Goal: Information Seeking & Learning: Find specific page/section

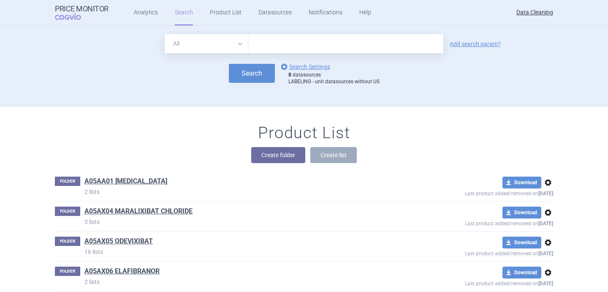
click at [240, 47] on select "All Brand Name ATC Company Active Substance Country Newer than" at bounding box center [207, 43] width 84 height 19
select select "brandName"
click at [305, 70] on link "options Search Settings" at bounding box center [304, 67] width 51 height 10
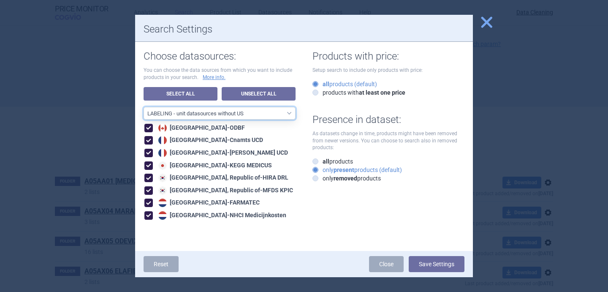
click at [249, 117] on select "All data sources LABELING - unit datasources without US LABELING - nonunit data…" at bounding box center [220, 113] width 152 height 13
select select "df38670d-62bb-4aa9-aeea-790e65b9b508"
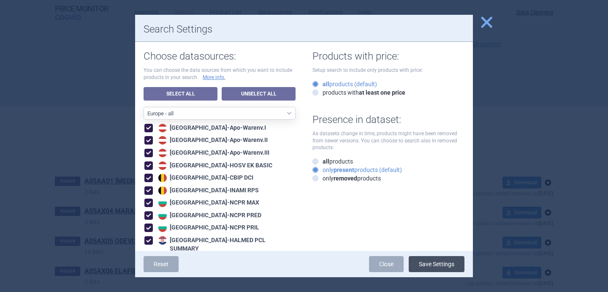
click at [435, 270] on button "Save Settings" at bounding box center [437, 264] width 56 height 16
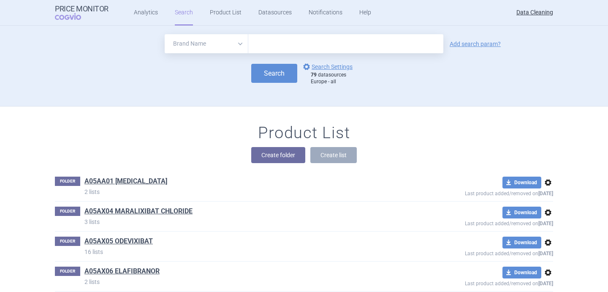
click at [339, 58] on form "All Brand Name ATC Company Active Substance Country Newer than Add search param…" at bounding box center [304, 59] width 499 height 51
click at [339, 55] on form "All Brand Name ATC Company Active Substance Country Newer than Add search param…" at bounding box center [304, 59] width 499 height 51
click at [341, 48] on input "text" at bounding box center [345, 43] width 195 height 19
paste input "Itovebi"
type input "Itovebi"
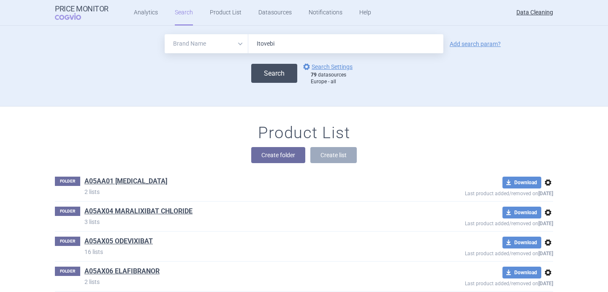
click at [283, 75] on button "Search" at bounding box center [274, 73] width 46 height 19
select select "brandName"
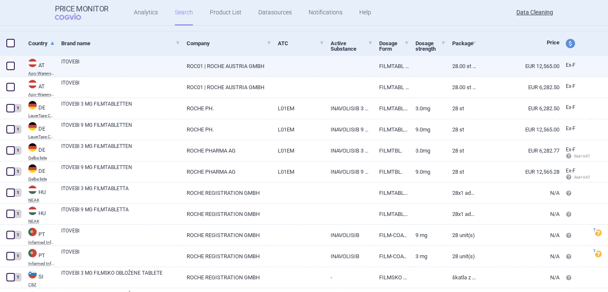
scroll to position [169, 0]
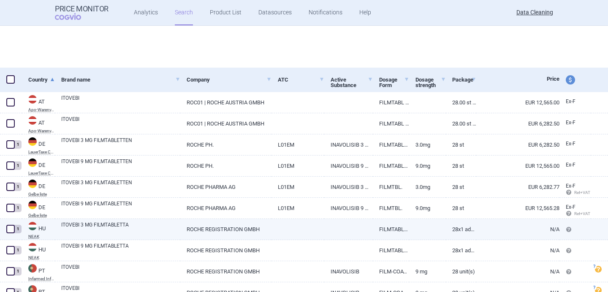
select select "brandName"
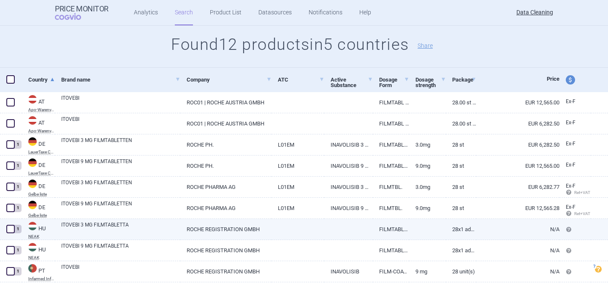
scroll to position [14, 0]
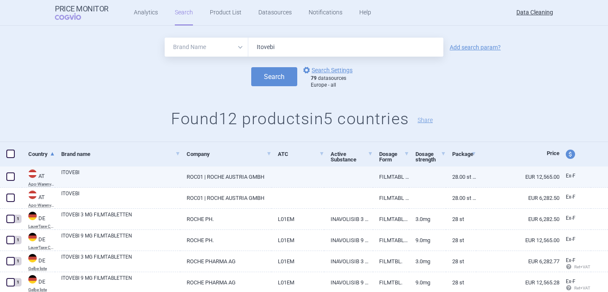
click at [75, 170] on link "ITOVEBI" at bounding box center [120, 176] width 119 height 15
select select "EUR"
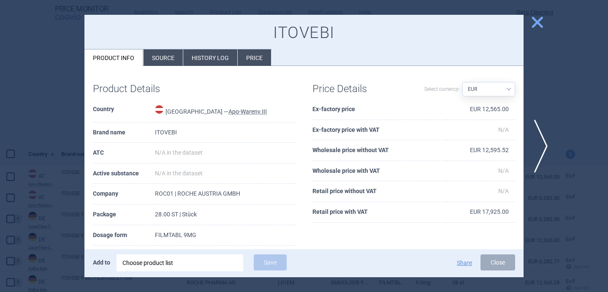
click at [156, 262] on div "Choose product list" at bounding box center [180, 262] width 115 height 17
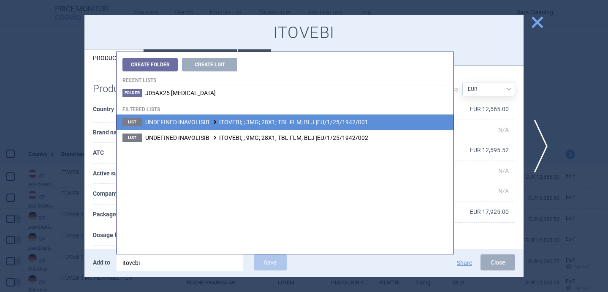
type input "itovebi"
click at [235, 124] on span "UNDEFINED INAVOLISIB ITOVEBI; ; 3MG; 28X1; TBL FLM; BLJ |EU/1/25/1942/001" at bounding box center [256, 122] width 223 height 7
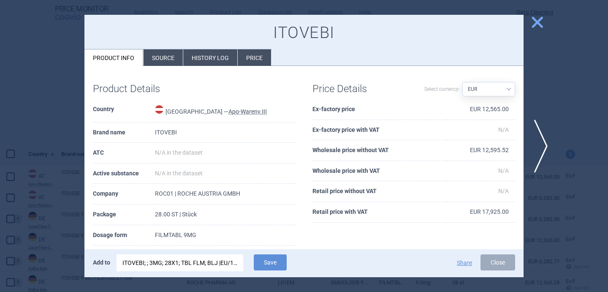
click at [194, 264] on div "ITOVEBI; ; 3MG; 28X1; TBL FLM; BLJ |EU/1/25/1942/001" at bounding box center [180, 262] width 115 height 17
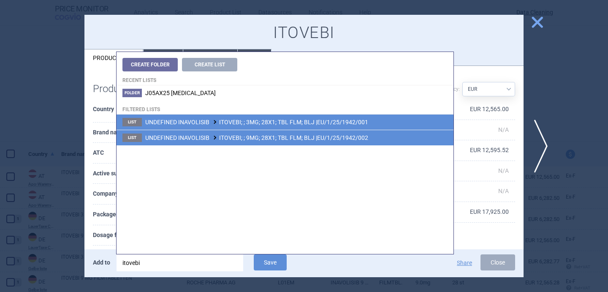
click at [257, 140] on span "UNDEFINED INAVOLISIB ITOVEBI; ; 9MG; 28X1; TBL FLM; BLJ |EU/1/25/1942/002" at bounding box center [256, 137] width 223 height 7
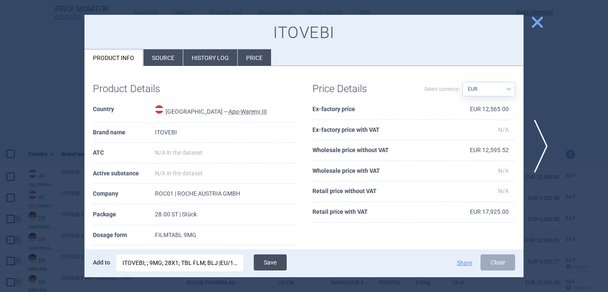
click at [275, 258] on button "Save" at bounding box center [270, 262] width 33 height 16
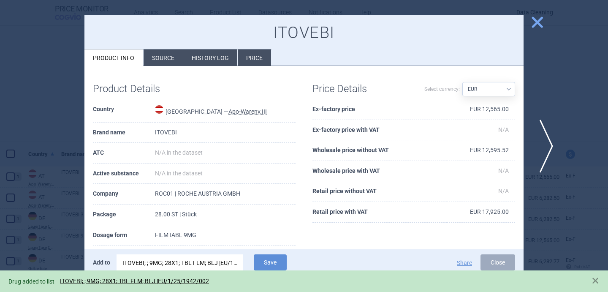
click at [539, 134] on span "next" at bounding box center [543, 146] width 19 height 53
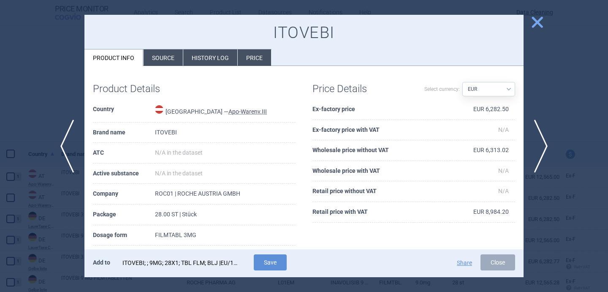
click at [213, 264] on div "ITOVEBI; ; 9MG; 28X1; TBL FLM; BLJ |EU/1/25/1942/002" at bounding box center [180, 262] width 115 height 17
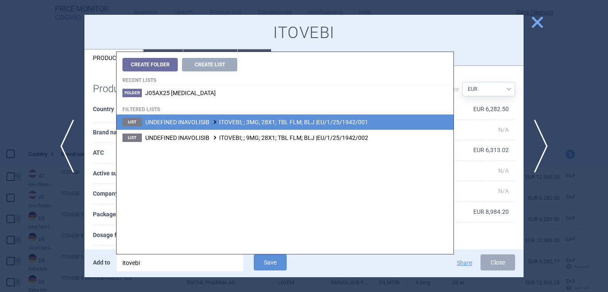
click at [245, 125] on span "UNDEFINED INAVOLISIB ITOVEBI; ; 3MG; 28X1; TBL FLM; BLJ |EU/1/25/1942/001" at bounding box center [256, 122] width 223 height 7
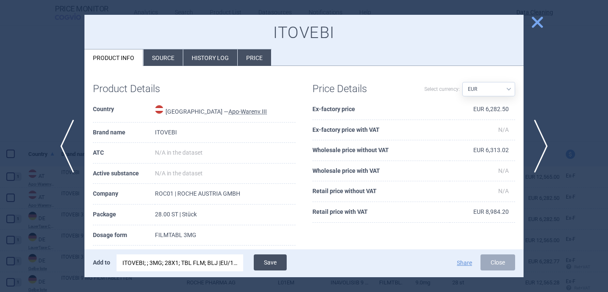
click at [275, 262] on button "Save" at bounding box center [270, 262] width 33 height 16
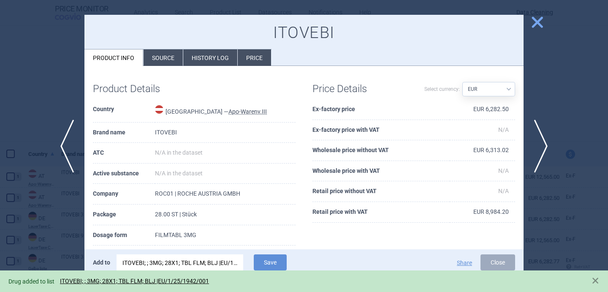
click at [52, 86] on div at bounding box center [304, 146] width 608 height 292
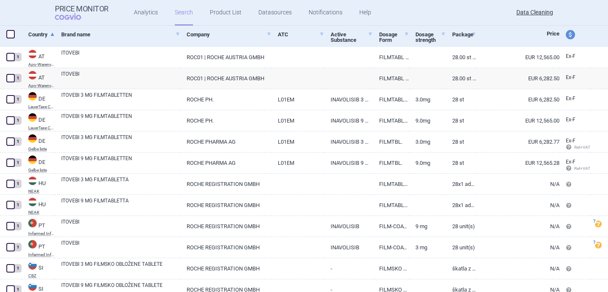
select select "brandName"
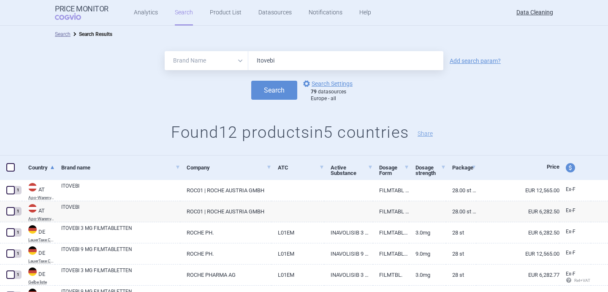
click at [264, 60] on input "Itovebi" at bounding box center [345, 60] width 195 height 19
click at [273, 60] on input "Itovebi" at bounding box center [345, 60] width 195 height 19
click at [274, 59] on input "Itovebi" at bounding box center [345, 60] width 195 height 19
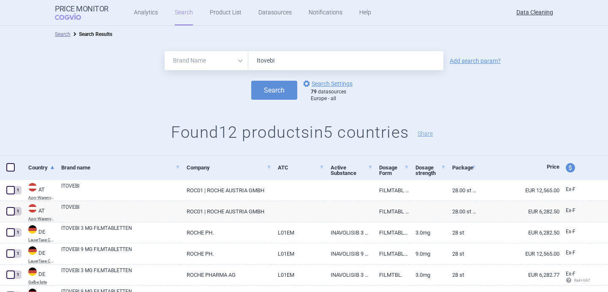
click at [274, 59] on input "Itovebi" at bounding box center [345, 60] width 195 height 19
paste input "Attrogy"
type input "Attrogy"
click at [275, 88] on button "Search" at bounding box center [274, 90] width 46 height 19
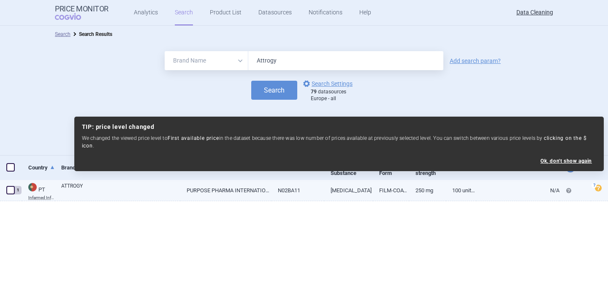
click at [135, 192] on link "ATTROGY" at bounding box center [120, 189] width 119 height 15
select select "EUR"
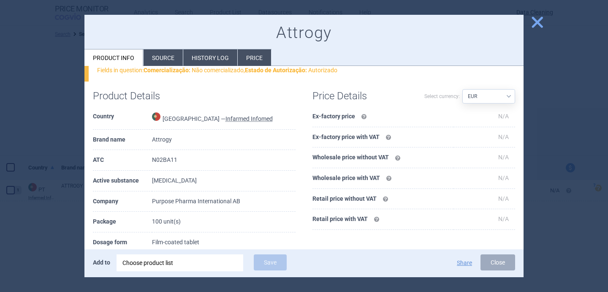
scroll to position [100, 0]
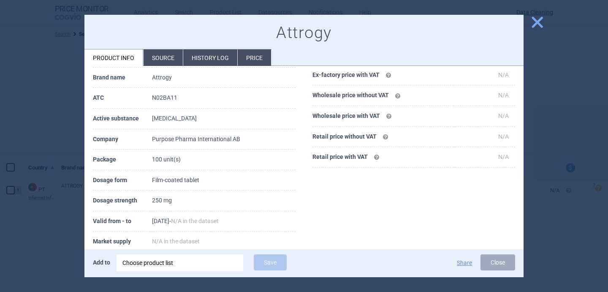
click at [29, 252] on div at bounding box center [304, 146] width 608 height 292
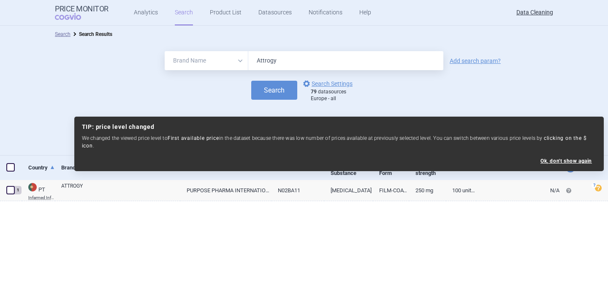
click at [281, 61] on input "Attrogy" at bounding box center [345, 60] width 195 height 19
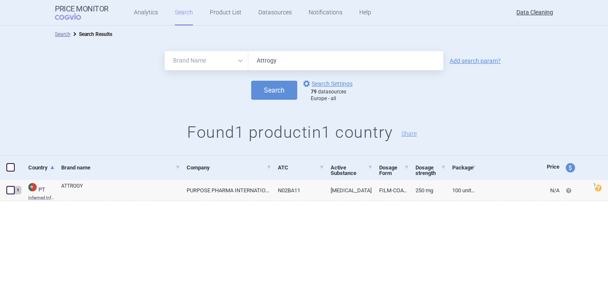
paste input "Ezmekl"
type input "Ezmekly"
click at [275, 92] on button "Search" at bounding box center [274, 90] width 46 height 19
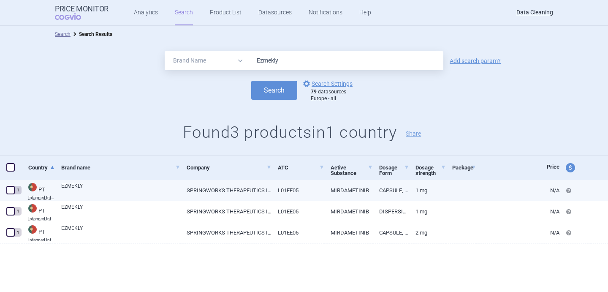
click at [118, 189] on link "EZMEKLY" at bounding box center [120, 189] width 119 height 15
select select "EUR"
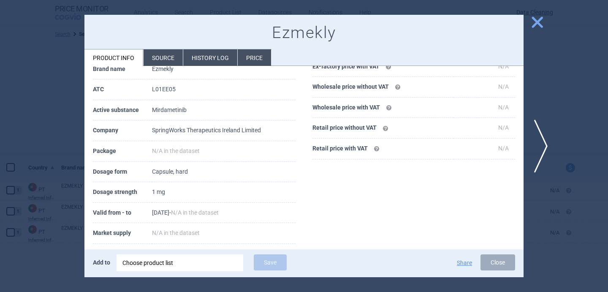
scroll to position [64, 0]
click at [542, 136] on span "next" at bounding box center [543, 146] width 19 height 53
click at [542, 136] on div at bounding box center [304, 146] width 608 height 292
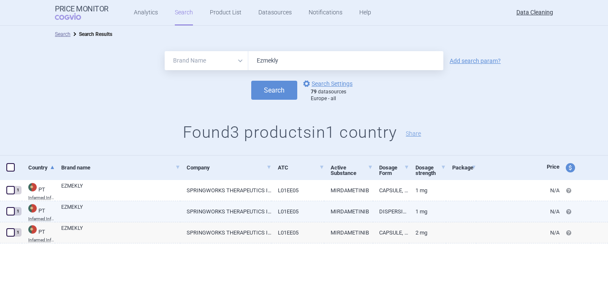
click at [141, 213] on link "EZMEKLY" at bounding box center [120, 210] width 119 height 15
select select "EUR"
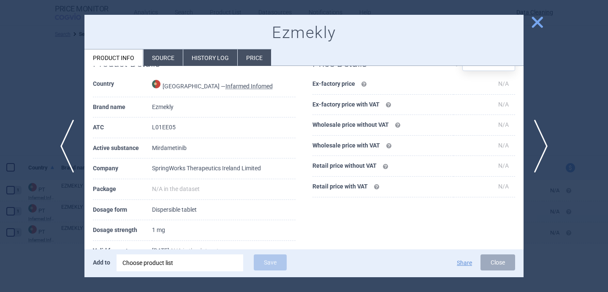
scroll to position [28, 0]
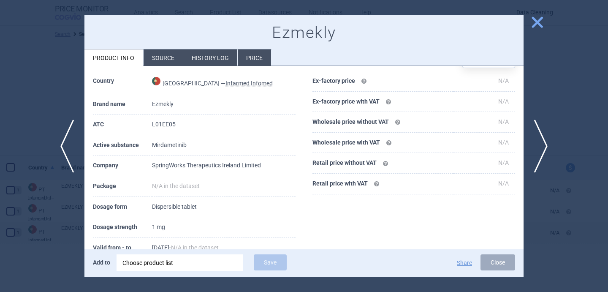
click at [66, 206] on div at bounding box center [304, 146] width 608 height 292
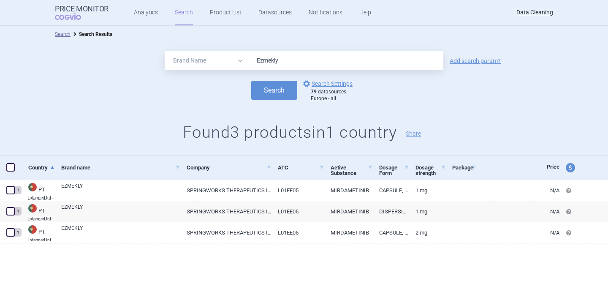
click at [280, 56] on input "Ezmekly" at bounding box center [345, 60] width 195 height 19
paste input "Aucatzyl"
click at [278, 84] on button "Search" at bounding box center [274, 90] width 46 height 19
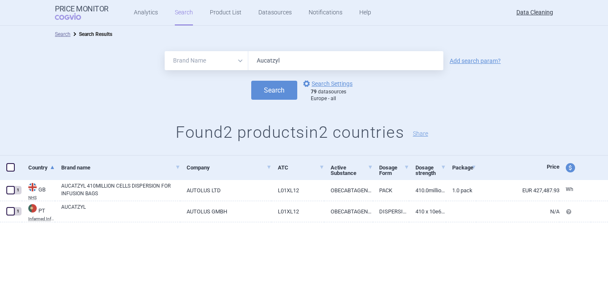
click at [278, 59] on input "Aucatzyl" at bounding box center [345, 60] width 195 height 19
paste input "Vevzuo"
type input "Vevzuo"
click at [275, 97] on button "Search" at bounding box center [274, 90] width 46 height 19
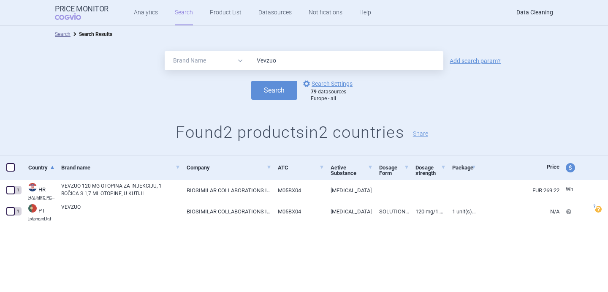
click at [264, 60] on input "Vevzuo" at bounding box center [345, 60] width 195 height 19
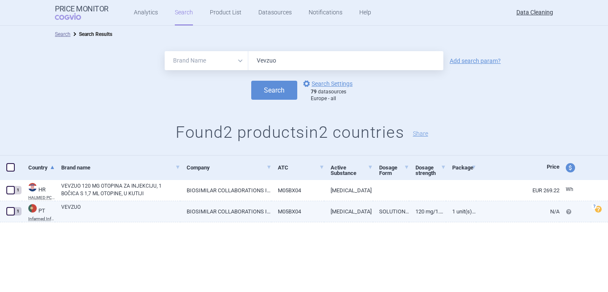
click at [190, 210] on link "BIOSIMILAR COLLABORATIONS IRELAND LIMITED" at bounding box center [225, 211] width 91 height 21
select select "EUR"
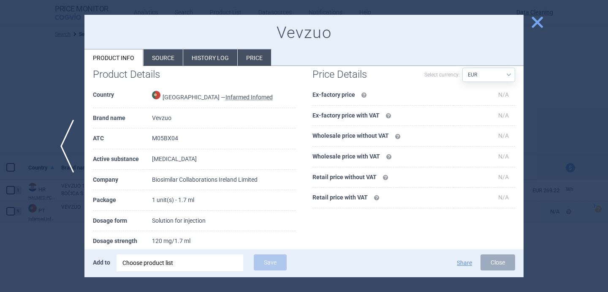
scroll to position [62, 0]
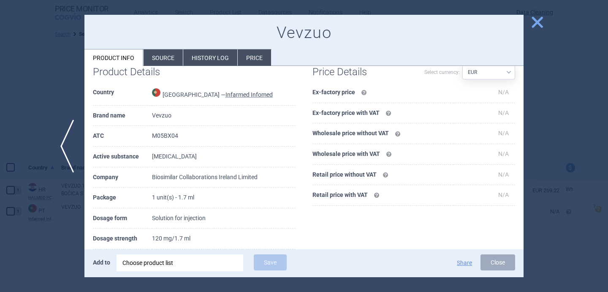
click at [72, 237] on div at bounding box center [304, 146] width 608 height 292
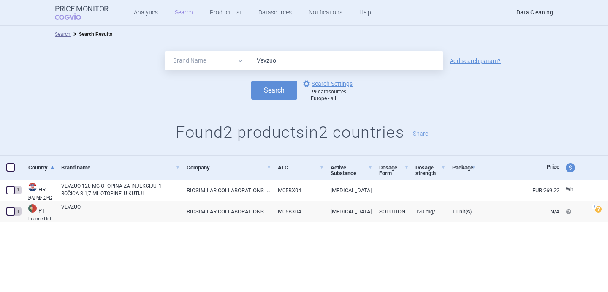
click at [275, 61] on input "Vevzuo" at bounding box center [345, 60] width 195 height 19
paste input "Oczyesa"
click at [276, 90] on button "Search" at bounding box center [274, 90] width 46 height 19
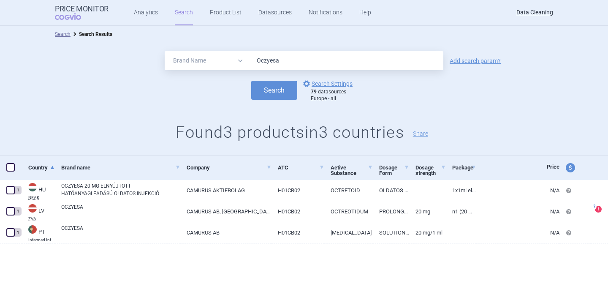
click at [276, 65] on input "Oczyesa" at bounding box center [345, 60] width 195 height 19
paste input "Evfraxy"
click at [275, 92] on button "Search" at bounding box center [274, 90] width 46 height 19
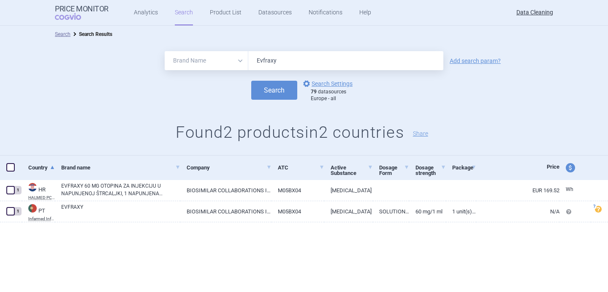
click at [285, 60] on input "Evfraxy" at bounding box center [345, 60] width 195 height 19
paste input "Dazublys"
click at [276, 95] on button "Search" at bounding box center [274, 90] width 46 height 19
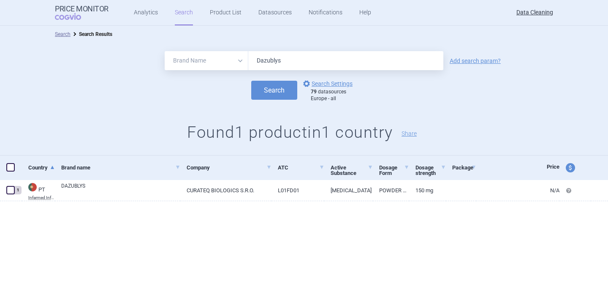
click at [278, 58] on input "Dazublys" at bounding box center [345, 60] width 195 height 19
paste input "uvyzat"
type input "Duvyzat"
click at [276, 86] on button "Search" at bounding box center [274, 90] width 46 height 19
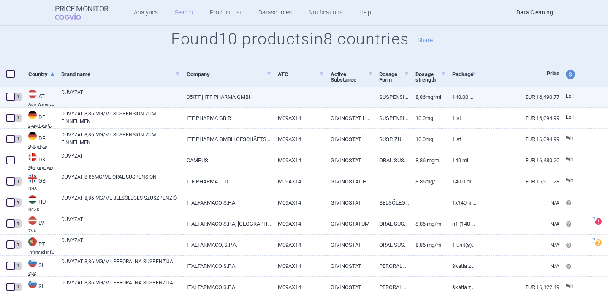
scroll to position [127, 0]
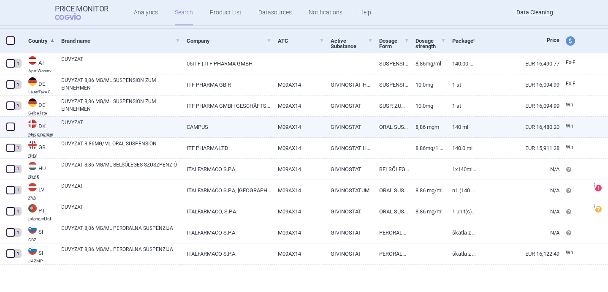
click at [106, 127] on link "DUVYZAT" at bounding box center [120, 126] width 119 height 15
select select "EUR"
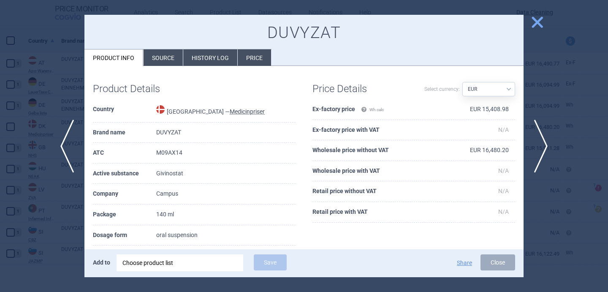
scroll to position [38, 0]
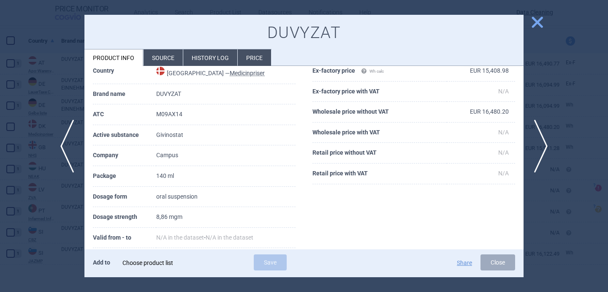
click at [167, 260] on div "Choose product list" at bounding box center [180, 262] width 115 height 17
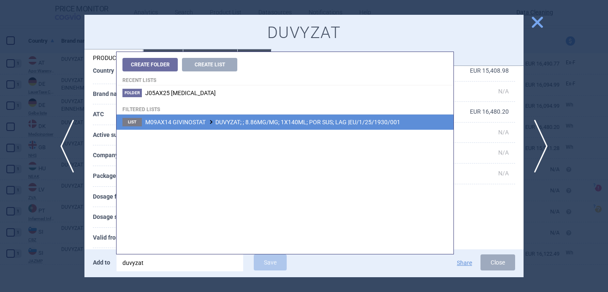
type input "duvyzat"
click at [245, 123] on span "M09AX14 GIVINOSTAT DUVYZAT; ; 8.86MG/MG; 1X140ML; POR SUS; LAG |EU/1/25/1930/001" at bounding box center [272, 122] width 255 height 7
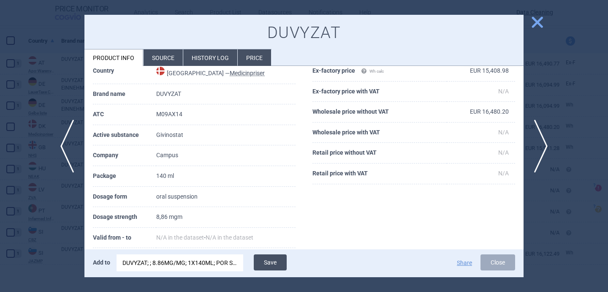
click at [278, 262] on button "Save" at bounding box center [270, 262] width 33 height 16
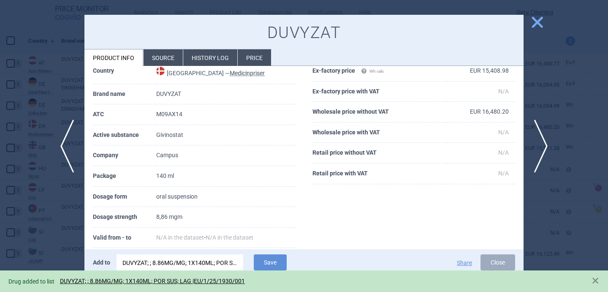
click at [47, 226] on div at bounding box center [304, 146] width 608 height 292
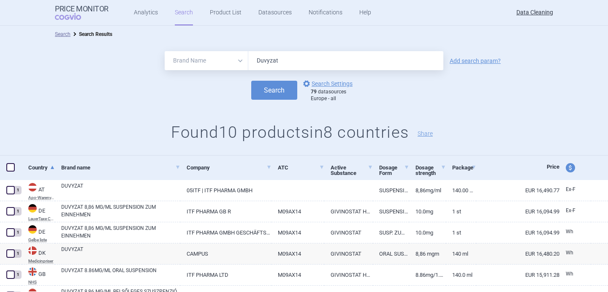
click at [274, 63] on input "Duvyzat" at bounding box center [345, 60] width 195 height 19
click at [275, 68] on input "Duvyzat" at bounding box center [345, 60] width 195 height 19
paste input "Tepezza"
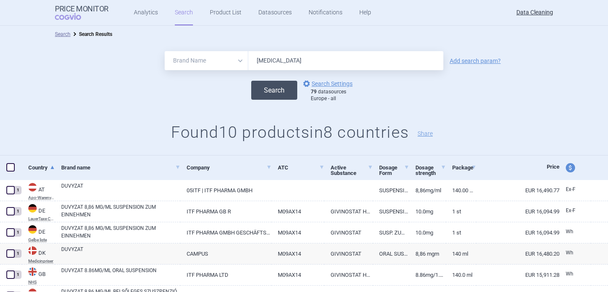
click at [278, 84] on button "Search" at bounding box center [274, 90] width 46 height 19
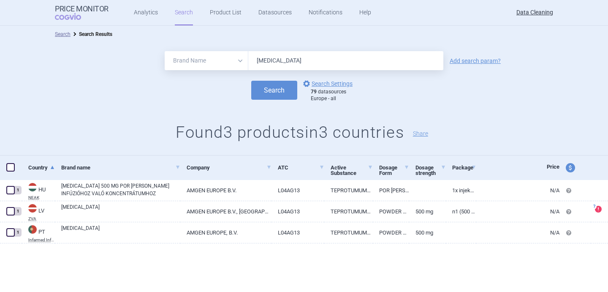
click at [276, 60] on input "Tepezza" at bounding box center [345, 60] width 195 height 19
paste input "Sephience"
type input "Sephience"
click at [270, 93] on button "Search" at bounding box center [274, 90] width 46 height 19
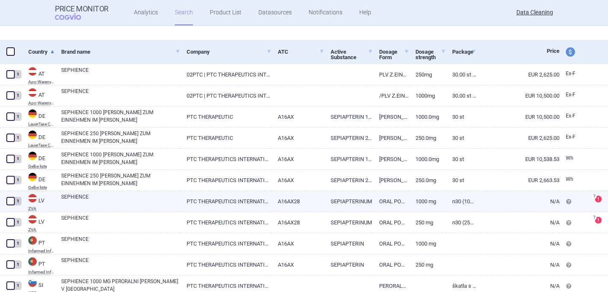
select select "brandName"
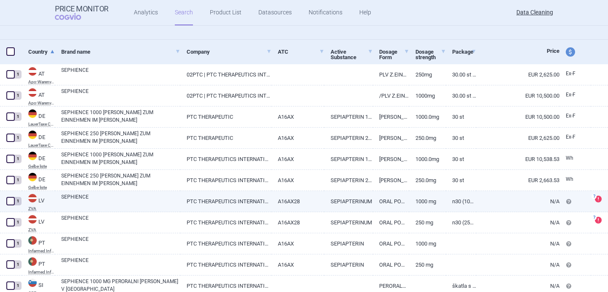
scroll to position [99, 0]
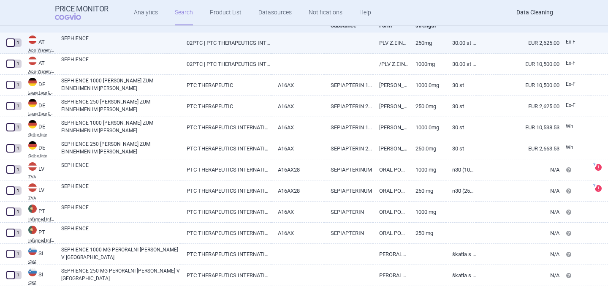
select select "brandName"
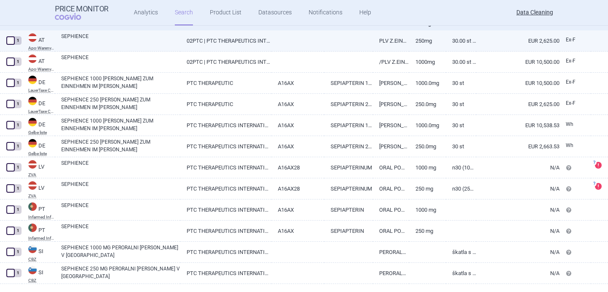
select select "brandName"
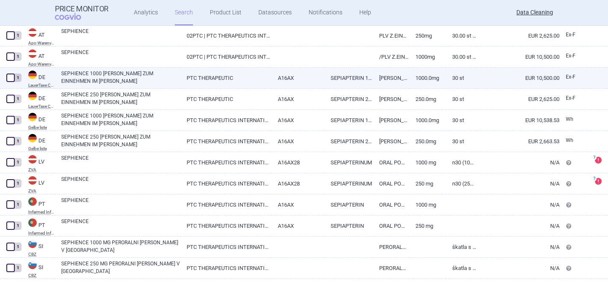
scroll to position [0, 0]
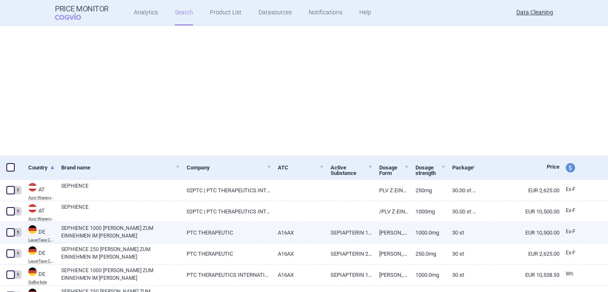
select select "brandName"
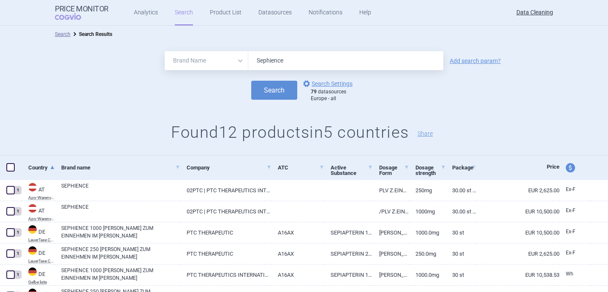
click at [270, 57] on input "Sephience" at bounding box center [345, 60] width 195 height 19
paste input "Ziihera"
click at [271, 90] on button "Search" at bounding box center [274, 90] width 46 height 19
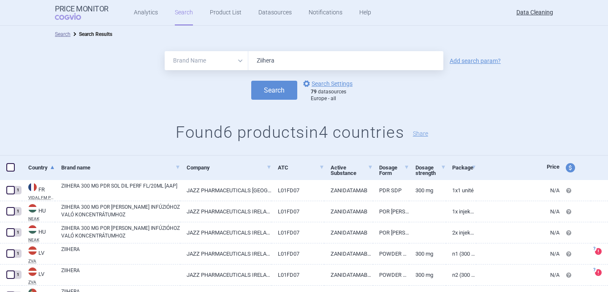
click at [263, 60] on input "Ziihera" at bounding box center [345, 60] width 195 height 19
paste input "Qoyvolm"
type input "Qoyvolma"
click at [264, 90] on button "Search" at bounding box center [274, 90] width 46 height 19
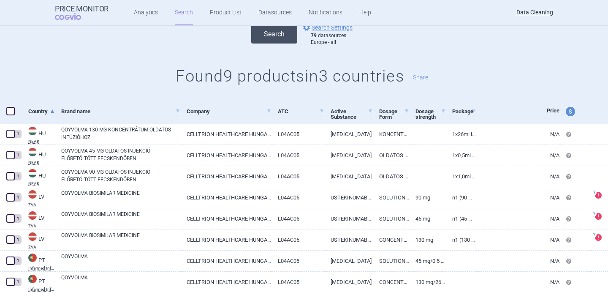
scroll to position [106, 0]
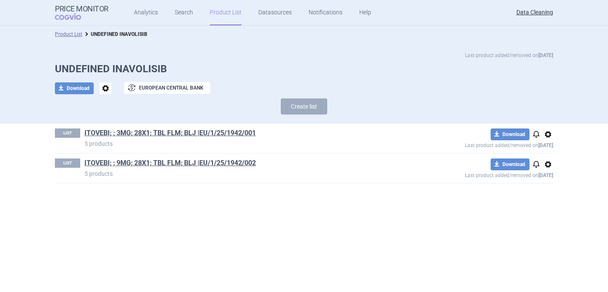
click at [142, 68] on h1 "UNDEFINED INAVOLISIB" at bounding box center [304, 69] width 499 height 12
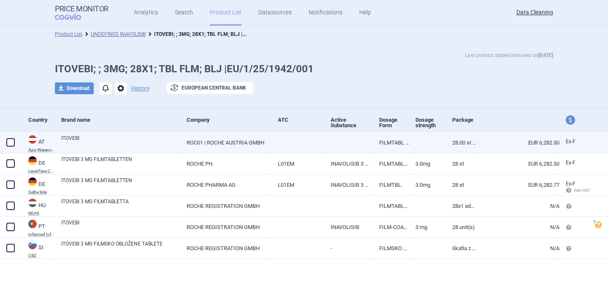
click at [176, 138] on link "ITOVEBI" at bounding box center [120, 141] width 119 height 15
select select "EUR"
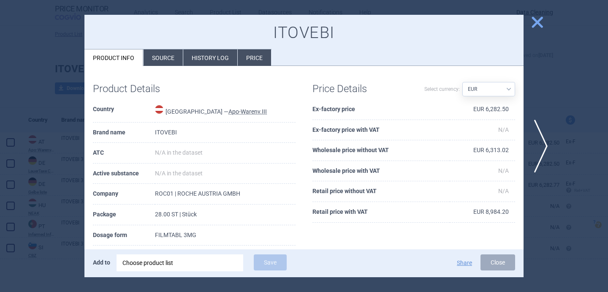
click at [65, 177] on div at bounding box center [304, 146] width 608 height 292
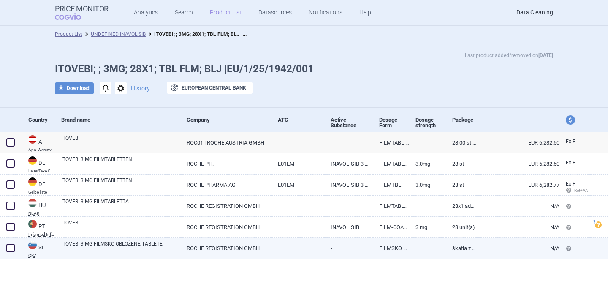
click at [139, 245] on link "ITOVEBI 3 MG FILMSKO OBLOŽENE TABLETE" at bounding box center [120, 247] width 119 height 15
select select "EUR"
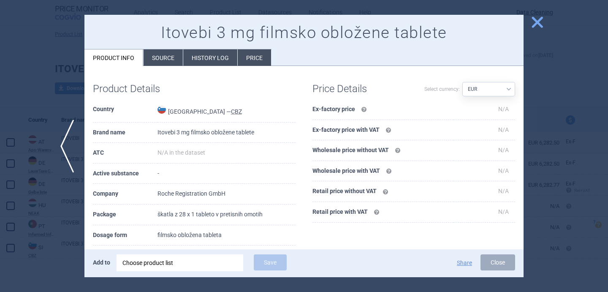
click at [67, 215] on div at bounding box center [304, 146] width 608 height 292
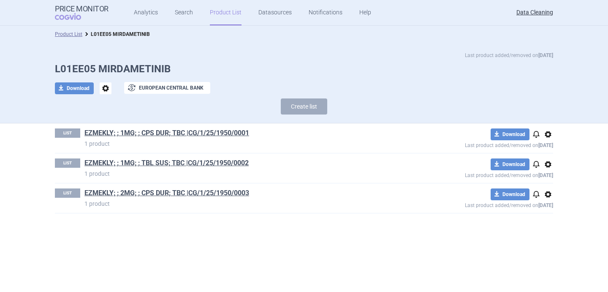
click at [136, 69] on h1 "L01EE05 MIRDAMETINIB" at bounding box center [304, 69] width 499 height 12
copy h1 "MIRDAMETINIB"
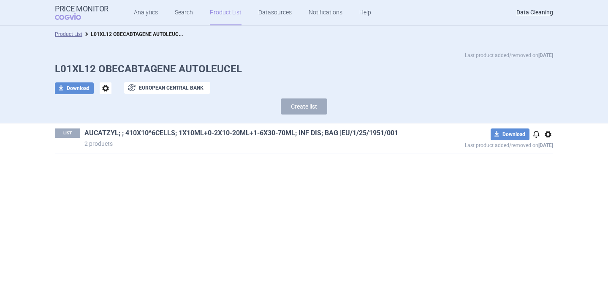
click at [222, 134] on link "AUCATZYL; ; 410X10^6CELLS; 1X10ML+0-2X10-20ML+1-6X30-70ML; INF DIS; BAG |EU/1/2…" at bounding box center [241, 132] width 314 height 9
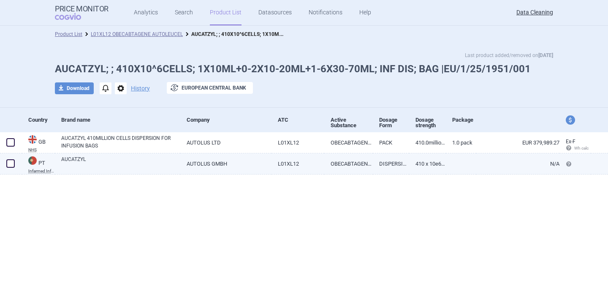
click at [190, 172] on link "AUTOLUS GMBH" at bounding box center [225, 163] width 91 height 21
select select "EUR"
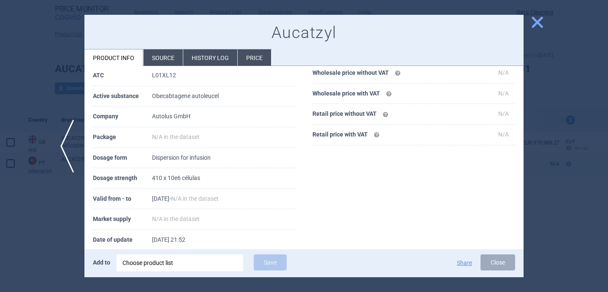
scroll to position [98, 0]
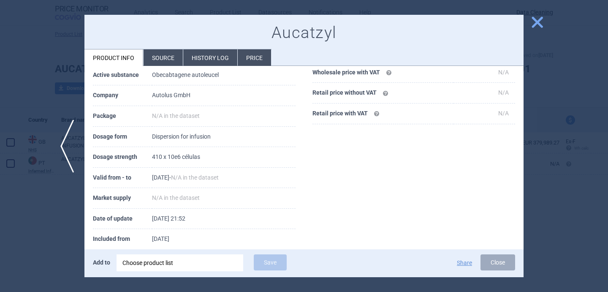
click at [52, 221] on div at bounding box center [304, 146] width 608 height 292
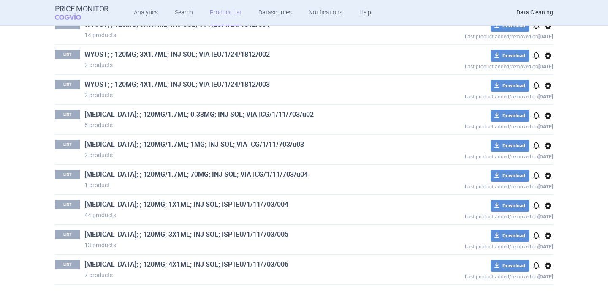
scroll to position [800, 0]
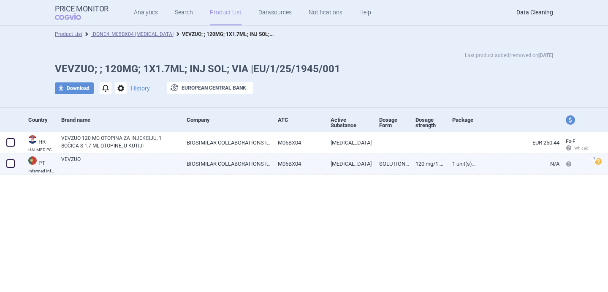
click at [171, 159] on link "VEVZUO" at bounding box center [120, 162] width 119 height 15
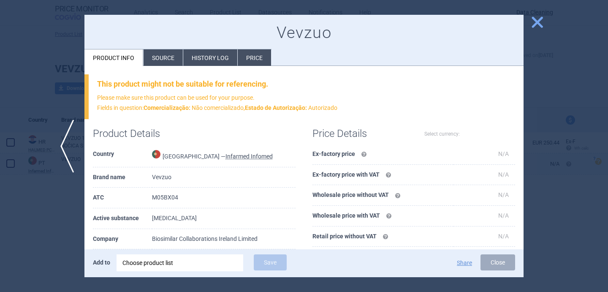
select select "EUR"
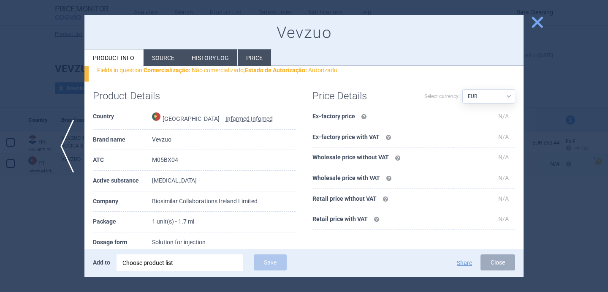
scroll to position [44, 0]
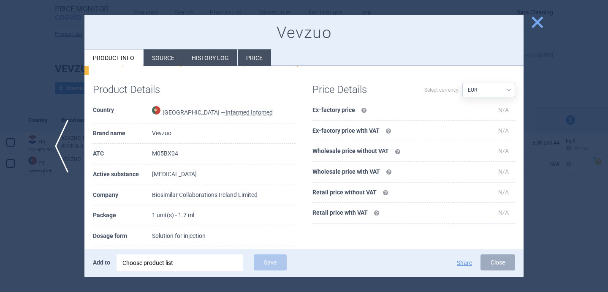
click at [65, 154] on span "previous" at bounding box center [64, 146] width 19 height 53
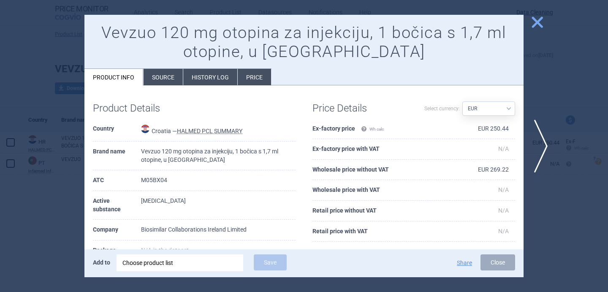
scroll to position [41, 0]
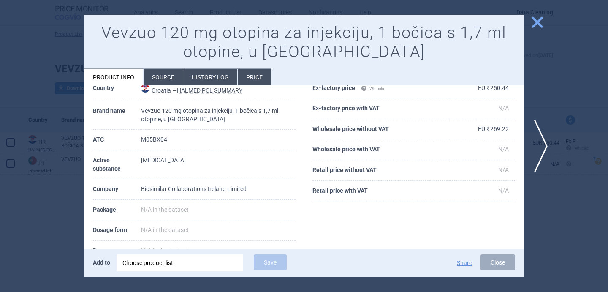
click at [56, 204] on div at bounding box center [304, 146] width 608 height 292
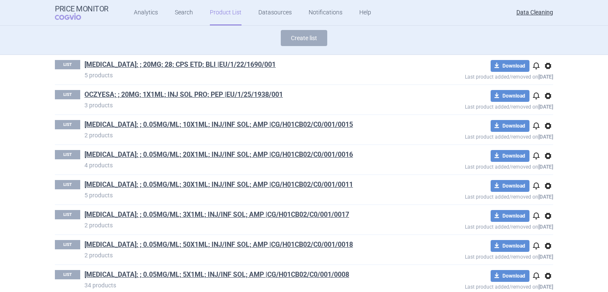
scroll to position [70, 0]
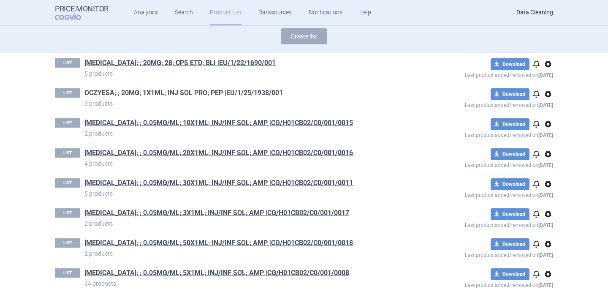
click at [208, 93] on link "OCZYESA; ; 20MG; 1X1ML; INJ SOL PRO; PEP |EU/1/25/1938/001" at bounding box center [183, 92] width 199 height 9
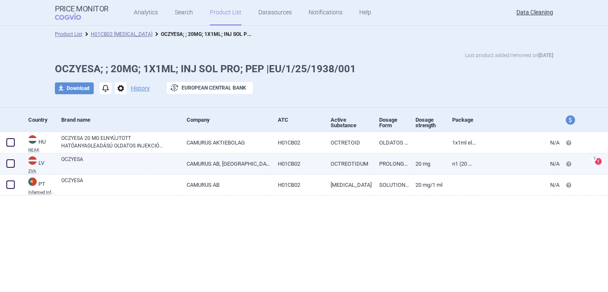
click at [128, 166] on link "OCZYESA" at bounding box center [120, 162] width 119 height 15
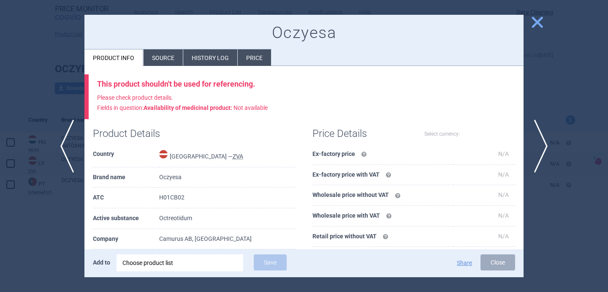
select select "EUR"
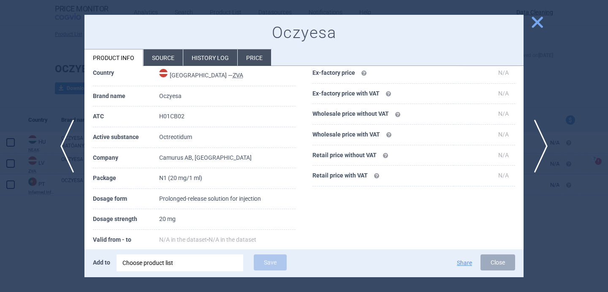
scroll to position [82, 0]
click at [63, 227] on div at bounding box center [304, 146] width 608 height 292
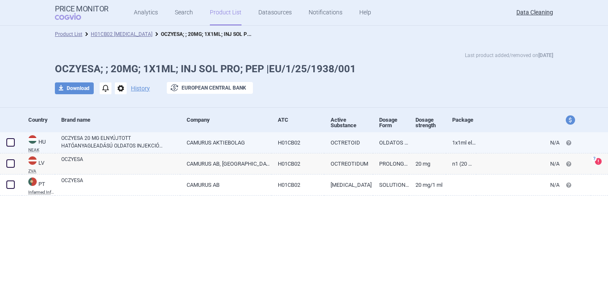
click at [107, 149] on link "OCZYESA 20 MG ELNYÚJTOTT HATÓANYAGLEADÁSÚ OLDATOS INJEKCIÓ ELŐRETÖLTÖTT INJEKCI…" at bounding box center [120, 141] width 119 height 15
select select "EUR"
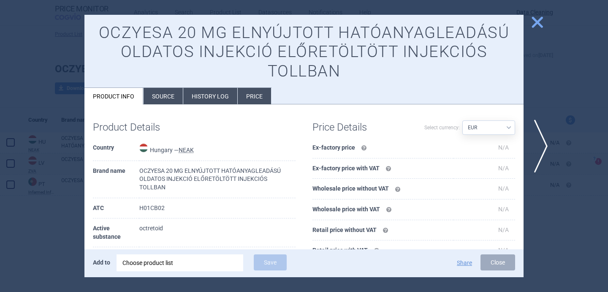
click at [160, 90] on li "Source" at bounding box center [163, 96] width 39 height 16
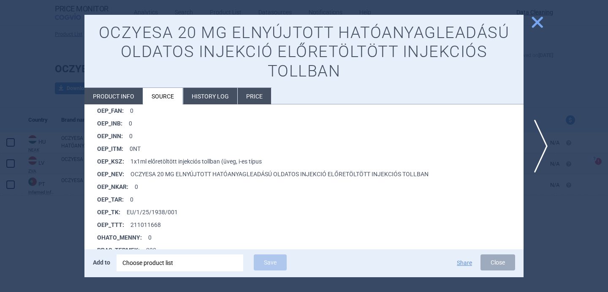
scroll to position [659, 0]
click at [544, 143] on span "next" at bounding box center [543, 146] width 19 height 53
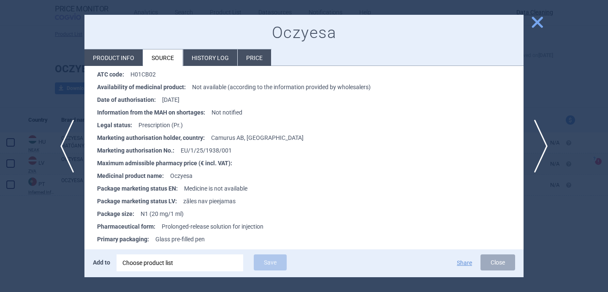
scroll to position [205, 0]
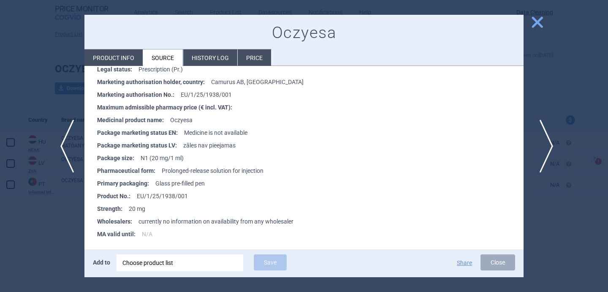
click at [541, 141] on span "next" at bounding box center [543, 146] width 19 height 53
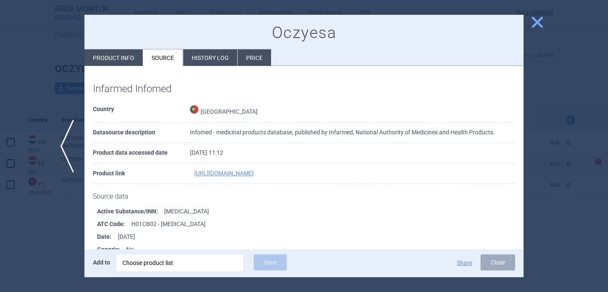
click at [110, 63] on li "Product info" at bounding box center [113, 57] width 58 height 16
select select "EUR"
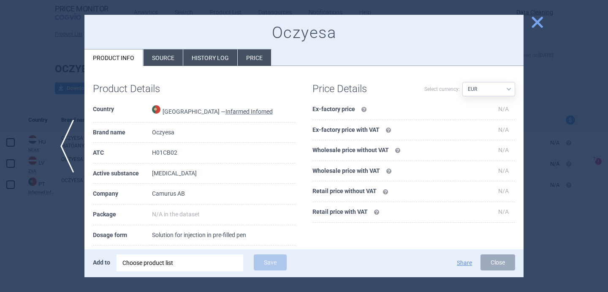
scroll to position [42, 0]
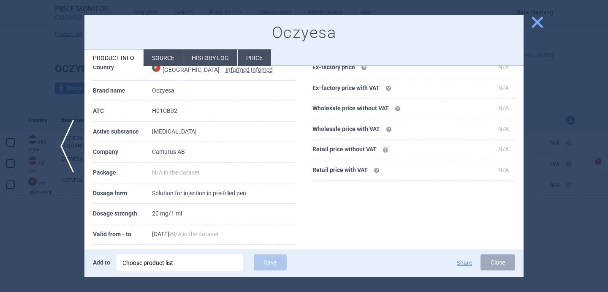
click at [28, 235] on div at bounding box center [304, 146] width 608 height 292
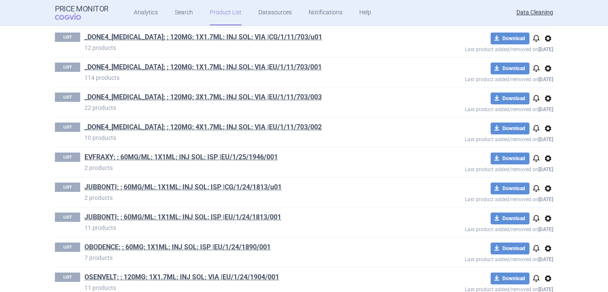
scroll to position [279, 0]
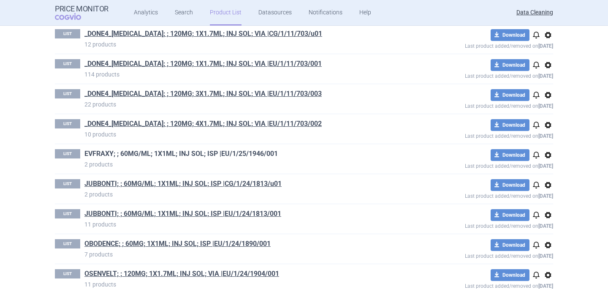
click at [192, 155] on link "EVFRAXY; ; 60MG/ML; 1X1ML; INJ SOL; ISP |EU/1/25/1946/001" at bounding box center [180, 153] width 193 height 9
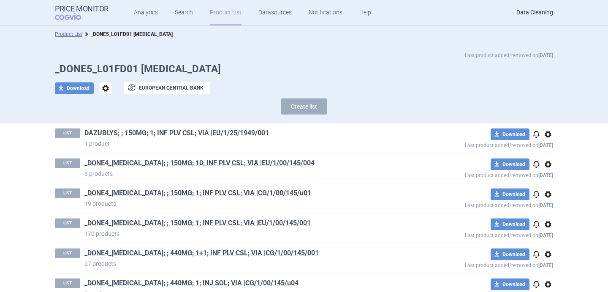
click at [211, 133] on link "DAZUBLYS; ; 150MG; 1; INF PLV CSL; VIA |EU/1/25/1949/001" at bounding box center [176, 132] width 185 height 9
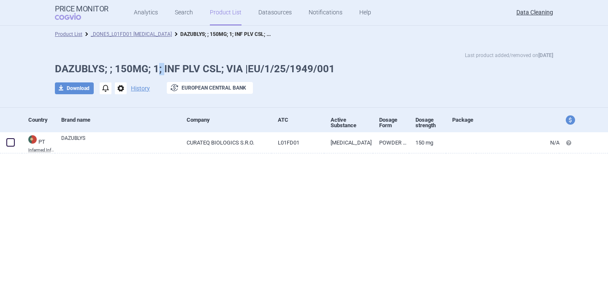
click at [164, 67] on h1 "DAZUBLYS; ; 150MG; 1; INF PLV CSL; VIA |EU/1/25/1949/001" at bounding box center [304, 69] width 499 height 12
click at [169, 74] on h1 "DAZUBLYS; ; 150MG; 1; INF PLV CSL; VIA |EU/1/25/1949/001" at bounding box center [304, 69] width 499 height 12
click at [161, 70] on h1 "DAZUBLYS; ; 150MG; 1; INF PLV CSL; VIA |EU/1/25/1949/001" at bounding box center [304, 69] width 499 height 12
click at [162, 78] on div "Last product added/removed on [DATE] DAZUBLYS; ; 150MG; 1; INF PLV CSL; VIA |EU…" at bounding box center [304, 77] width 532 height 52
click at [156, 69] on h1 "DAZUBLYS; ; 150MG; 1; INF PLV CSL; VIA |EU/1/25/1949/001" at bounding box center [304, 69] width 499 height 12
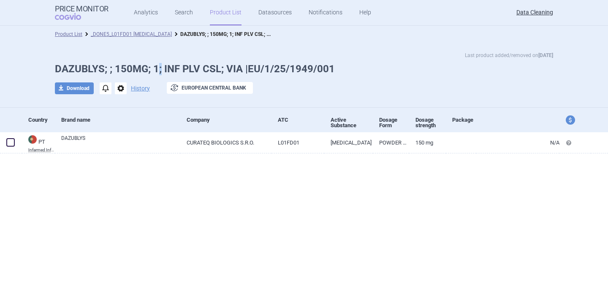
drag, startPoint x: 156, startPoint y: 69, endPoint x: 162, endPoint y: 69, distance: 5.5
click at [162, 69] on h1 "DAZUBLYS; ; 150MG; 1; INF PLV CSL; VIA |EU/1/25/1949/001" at bounding box center [304, 69] width 499 height 12
click at [159, 79] on div "Last product added/removed on [DATE] DAZUBLYS; ; 150MG; 1; INF PLV CSL; VIA |EU…" at bounding box center [304, 77] width 532 height 52
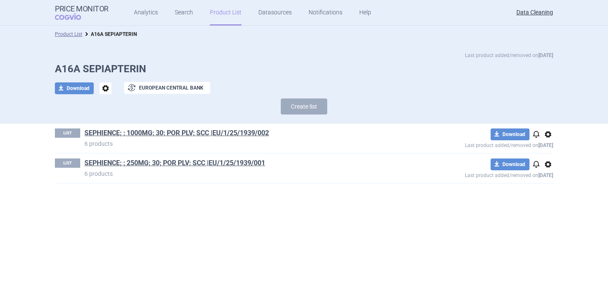
click at [135, 66] on h1 "A16A SEPIAPTERIN" at bounding box center [304, 69] width 499 height 12
copy h1 "SEPIAPTERIN"
click at [223, 134] on link "SEPHIENCE; ; 1000MG; 30; POR PLV; SCC |EU/1/25/1939/002" at bounding box center [176, 132] width 185 height 9
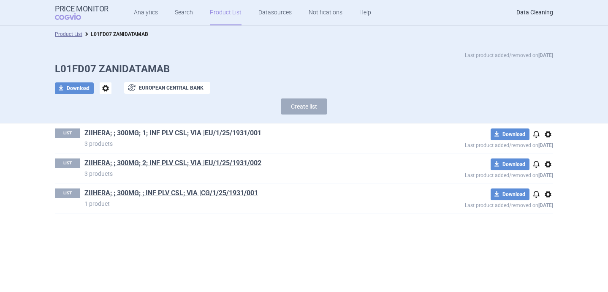
click at [210, 131] on link "ZIIHERA; ; 300MG; 1; INF PLV CSL; VIA |EU/1/25/1931/001" at bounding box center [172, 132] width 177 height 9
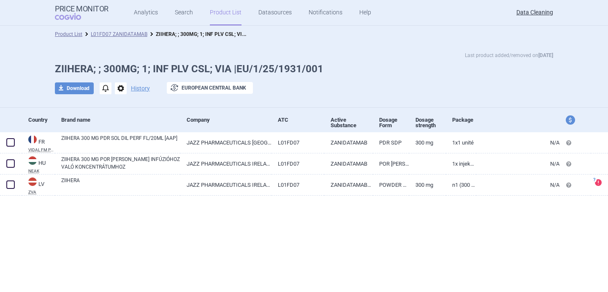
click at [141, 30] on li "L01FD07 ZANIDATAMAB" at bounding box center [114, 34] width 65 height 8
click at [141, 31] on link "L01FD07 ZANIDATAMAB" at bounding box center [119, 34] width 57 height 6
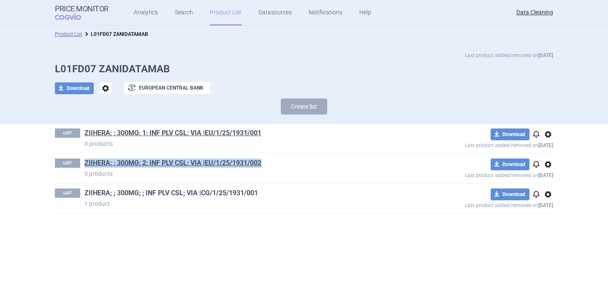
click at [178, 191] on link "ZIIHERA; ; 300MG; ; INF PLV CSL; VIA |CG/1/25/1931/001" at bounding box center [171, 192] width 174 height 9
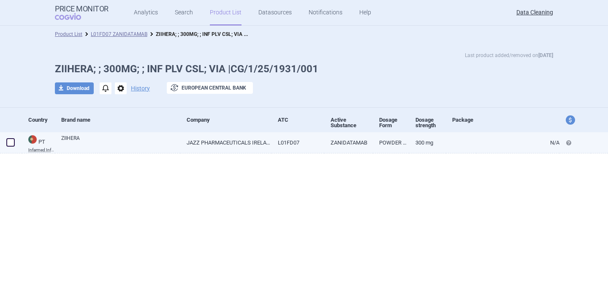
click at [188, 142] on link "JAZZ PHARMACEUTICALS IRELAND LTD." at bounding box center [225, 142] width 91 height 21
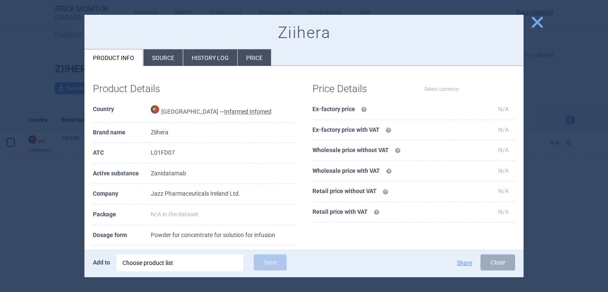
select select "EUR"
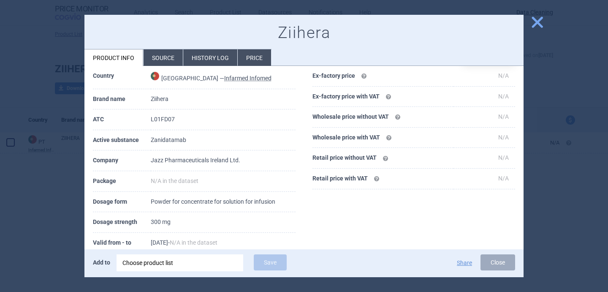
scroll to position [95, 0]
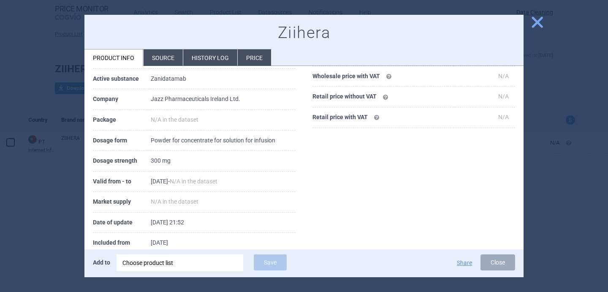
click at [169, 58] on li "Source" at bounding box center [163, 57] width 39 height 16
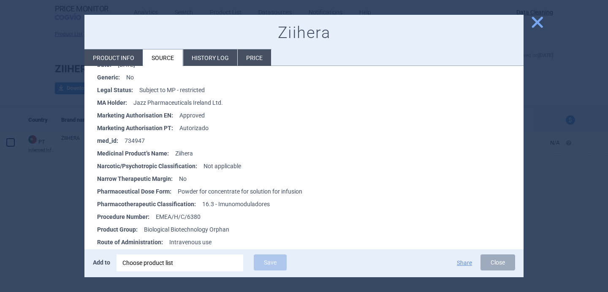
scroll to position [195, 0]
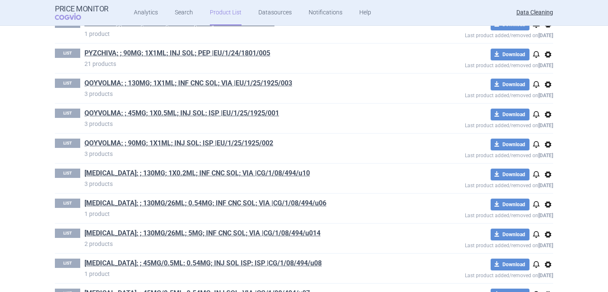
scroll to position [1458, 0]
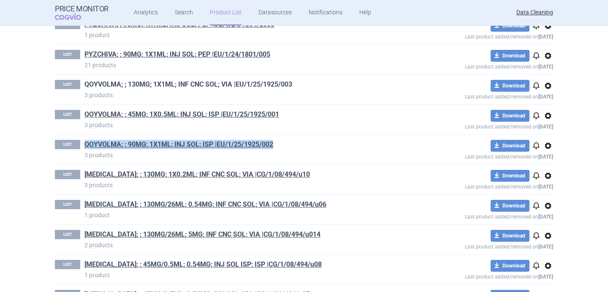
click at [255, 84] on link "QOYVOLMA; ; 130MG; 1X1ML; INF CNC SOL; VIA |EU/1/25/1925/003" at bounding box center [188, 84] width 208 height 9
